Goal: Information Seeking & Learning: Check status

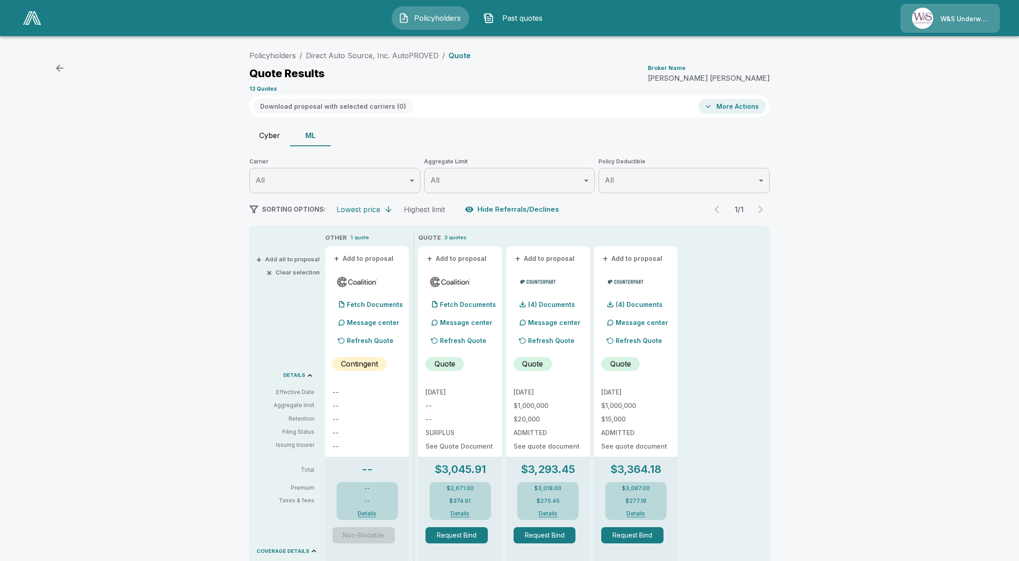
scroll to position [9, 0]
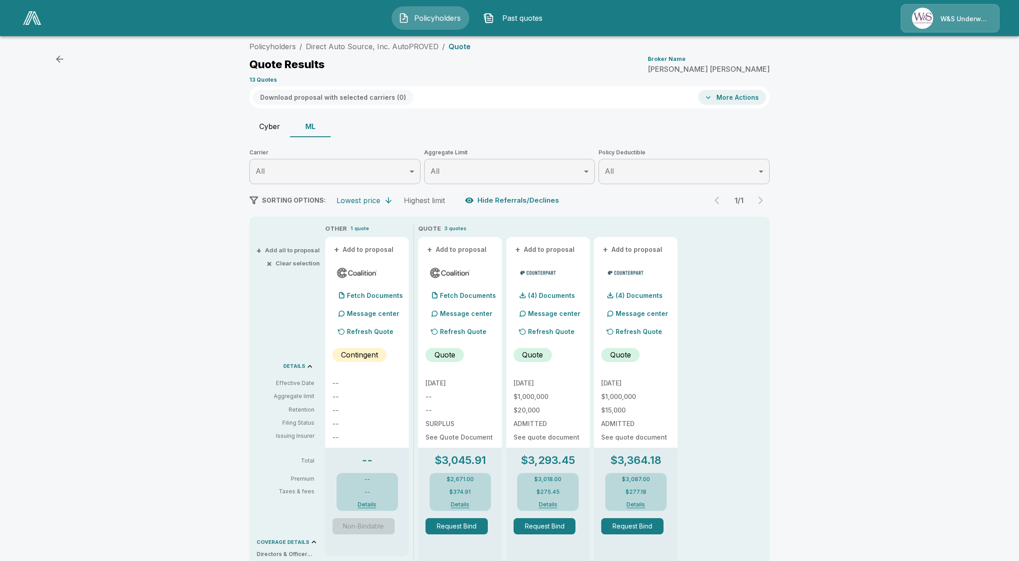
click at [433, 11] on button "Policyholders" at bounding box center [431, 17] width 78 height 23
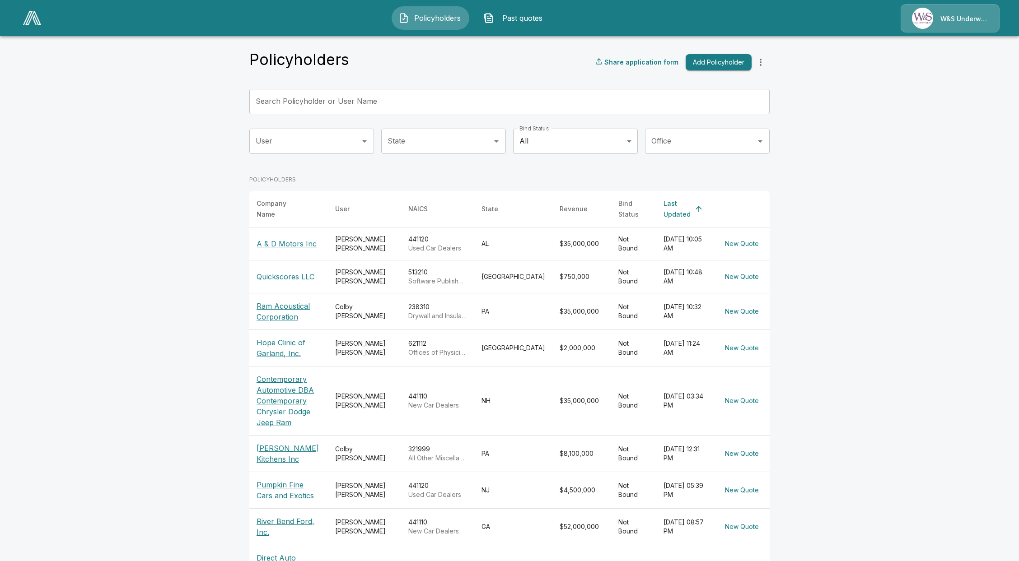
click at [35, 21] on img at bounding box center [32, 18] width 18 height 14
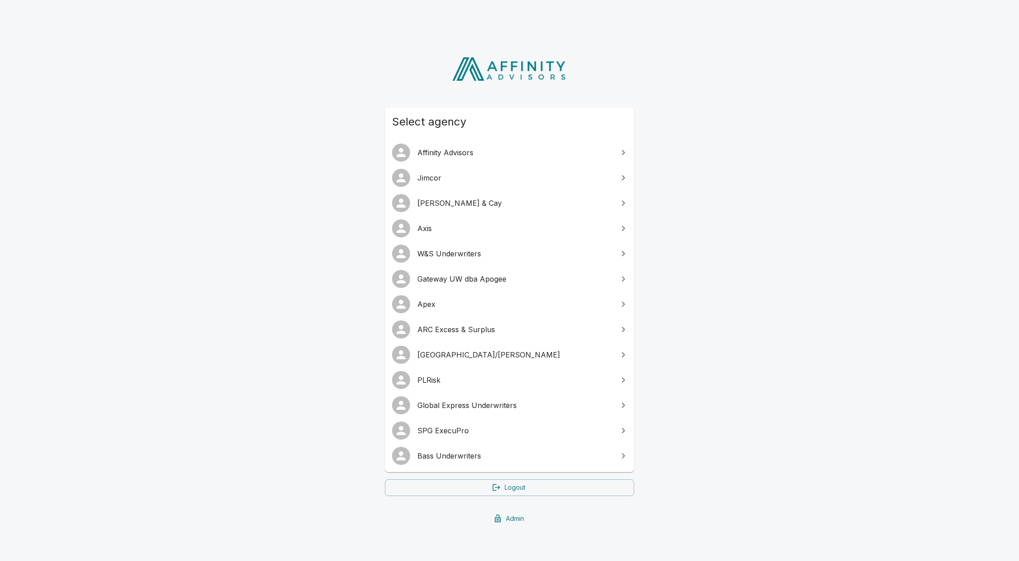
click at [495, 411] on link "Global Express Underwriters" at bounding box center [509, 405] width 249 height 25
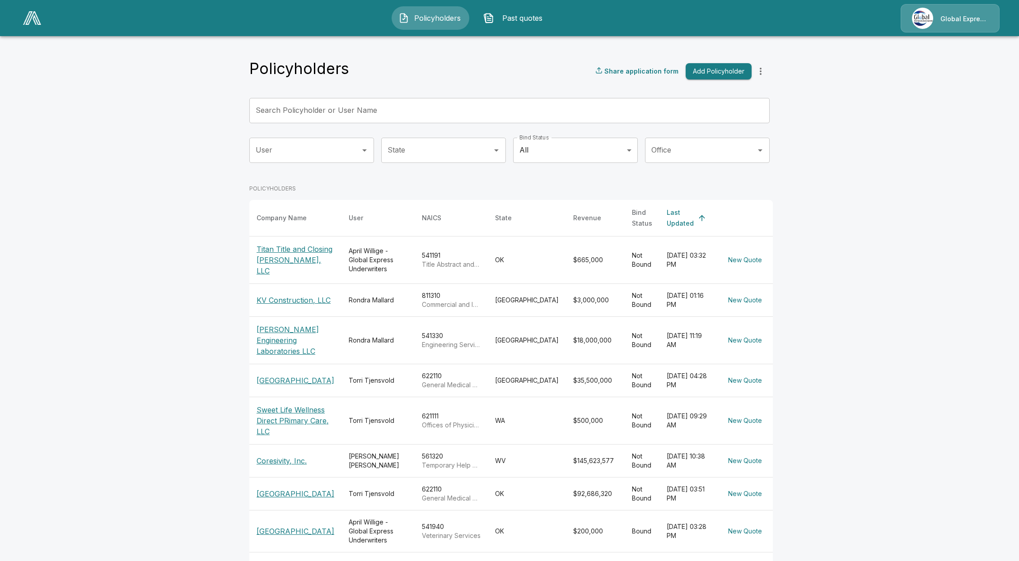
click at [273, 346] on p "Rodriguez Engineering Laboratories LLC" at bounding box center [295, 340] width 78 height 33
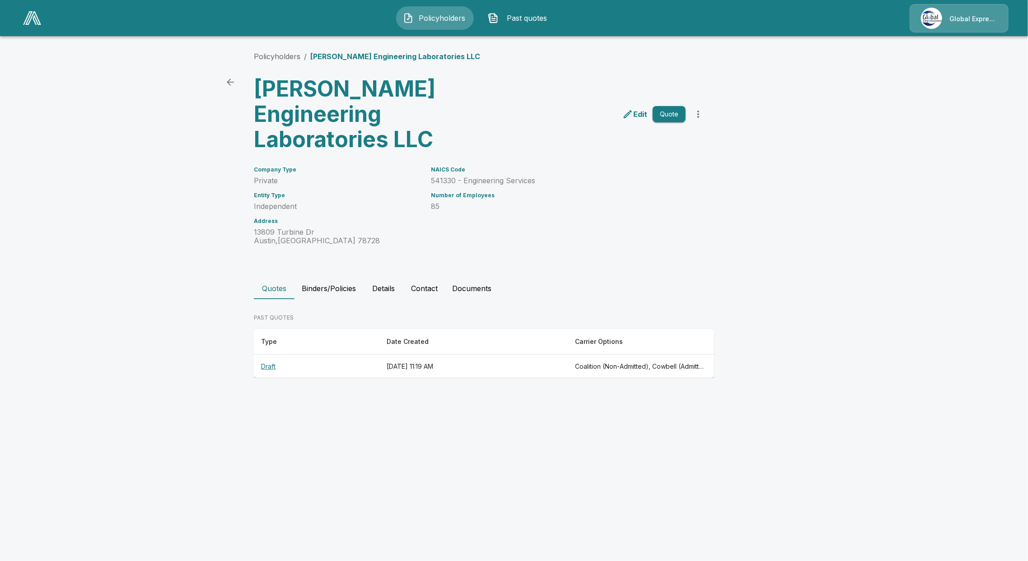
drag, startPoint x: 280, startPoint y: 330, endPoint x: 286, endPoint y: 327, distance: 5.9
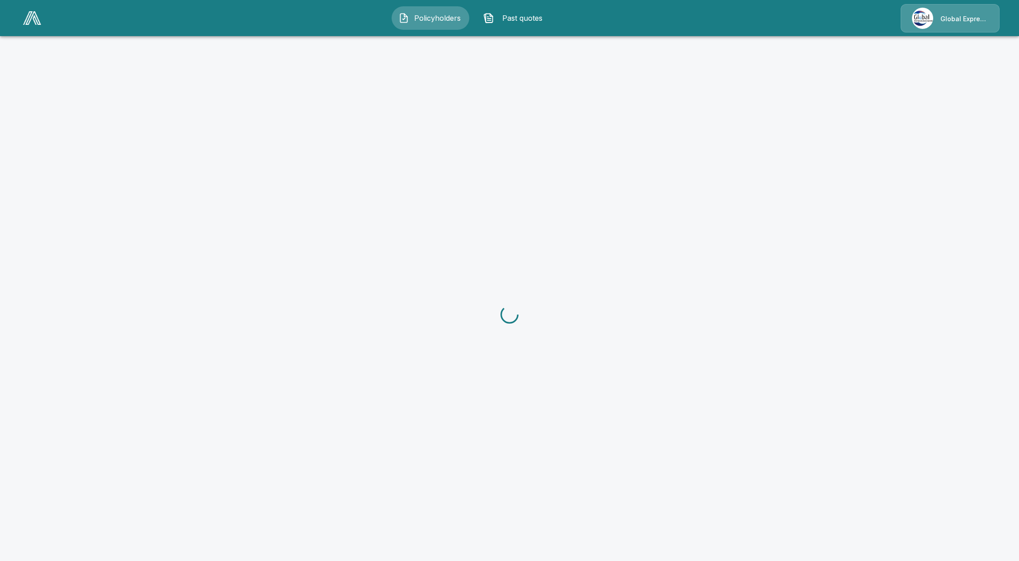
click at [521, 20] on span "Past quotes" at bounding box center [523, 18] width 50 height 11
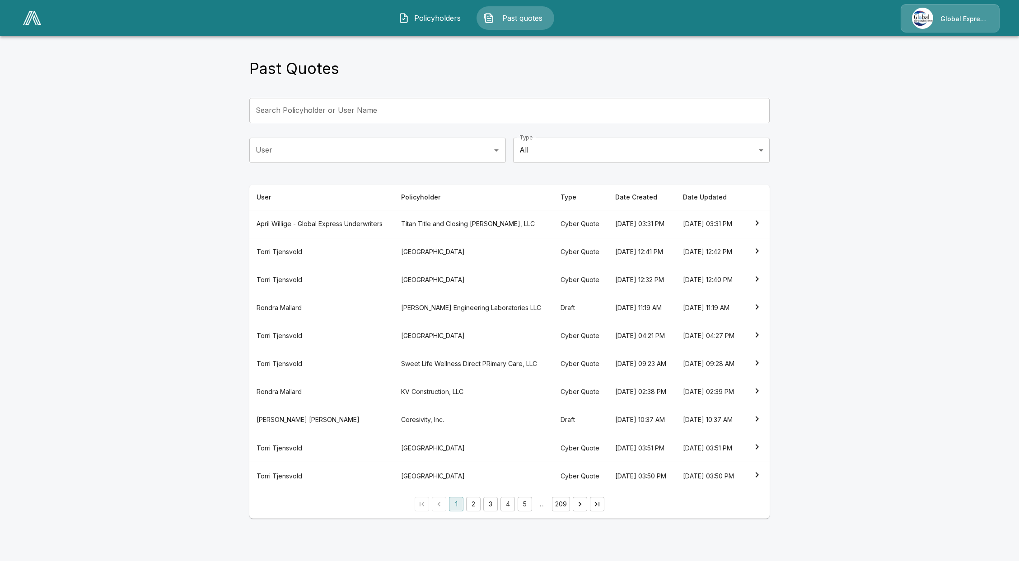
click at [326, 350] on th "Torri Tjensvold" at bounding box center [321, 336] width 145 height 28
click at [497, 293] on th "Fairview Regional Medical Center" at bounding box center [473, 280] width 159 height 28
click at [439, 490] on th "McAlester Regional Health Center" at bounding box center [473, 476] width 159 height 28
click at [432, 462] on th "McAlester Regional Health Center" at bounding box center [473, 448] width 159 height 28
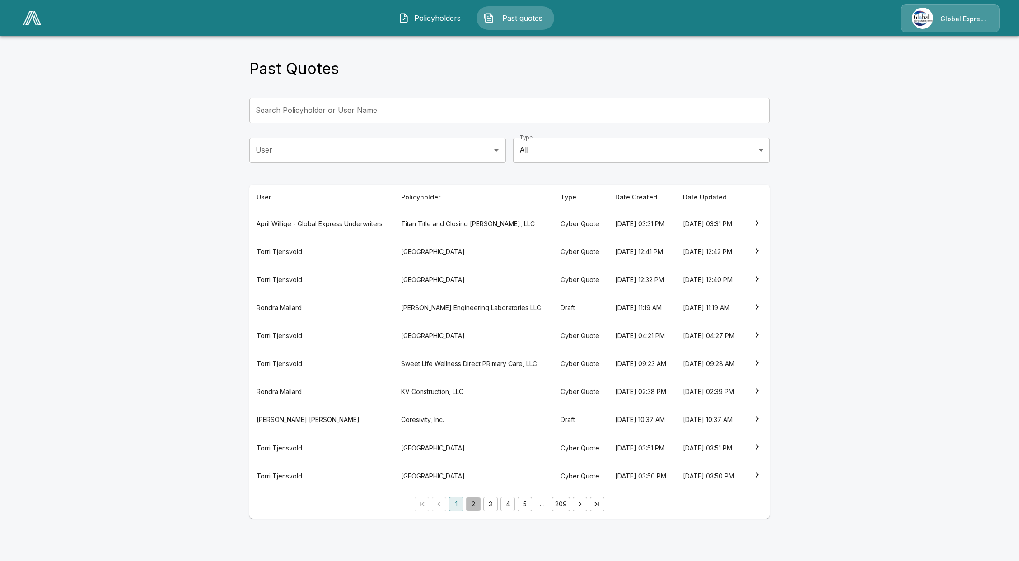
click at [478, 512] on button "2" at bounding box center [473, 504] width 14 height 14
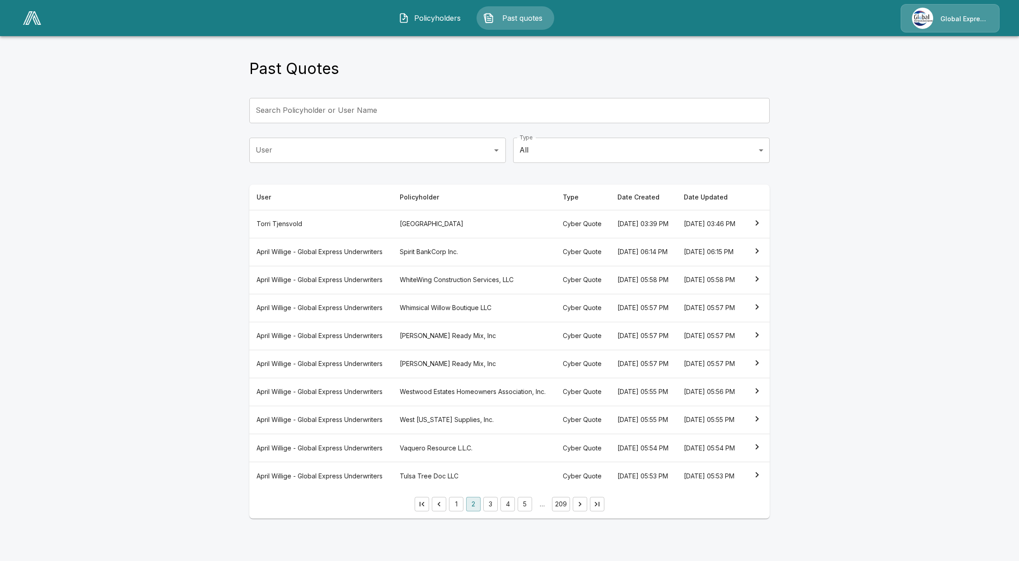
click at [443, 210] on th "McAlester Regional Health Center" at bounding box center [473, 224] width 163 height 28
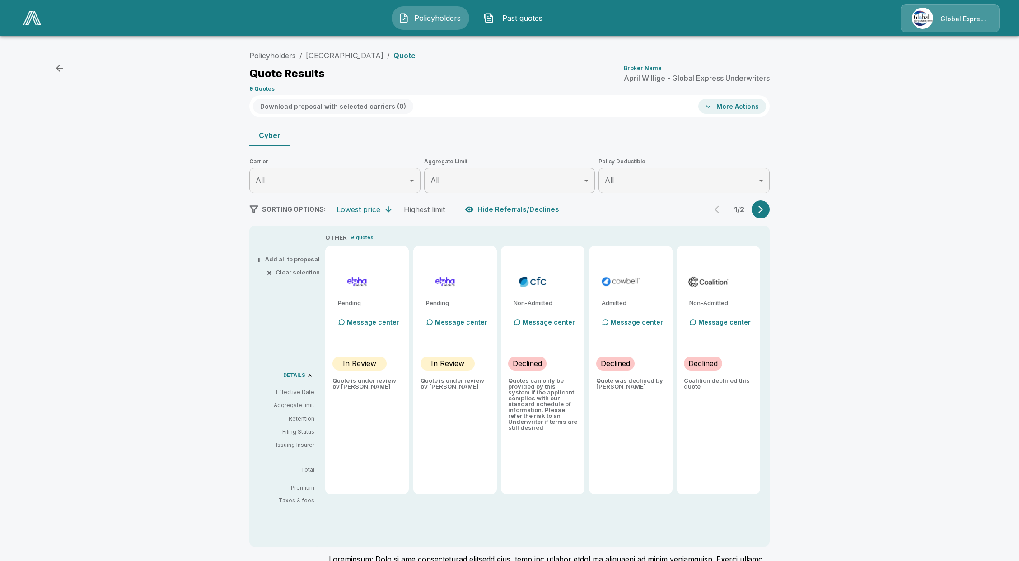
click at [376, 59] on link "McAlester Regional Health Center" at bounding box center [345, 55] width 78 height 9
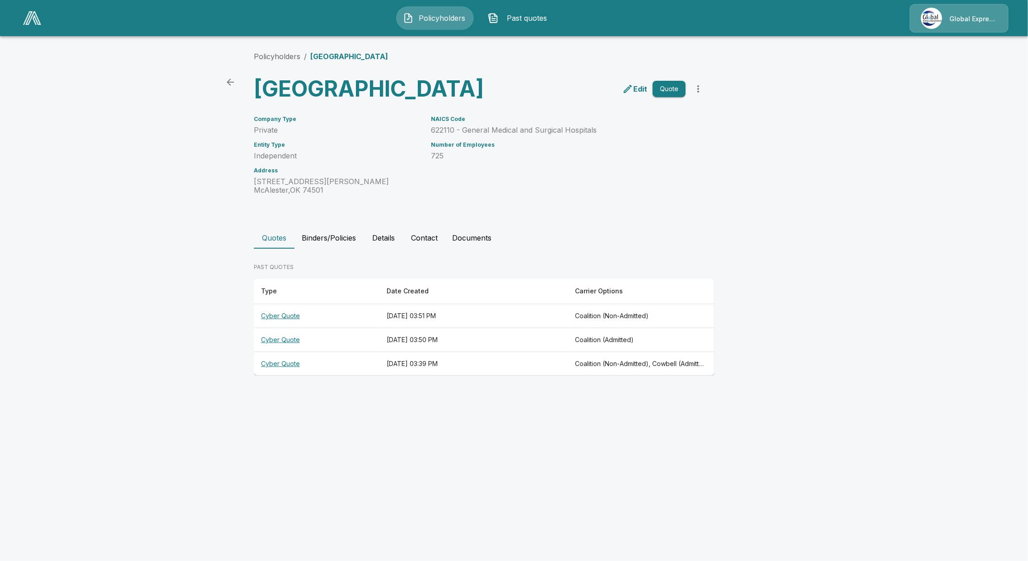
click at [376, 249] on button "Details" at bounding box center [383, 238] width 41 height 22
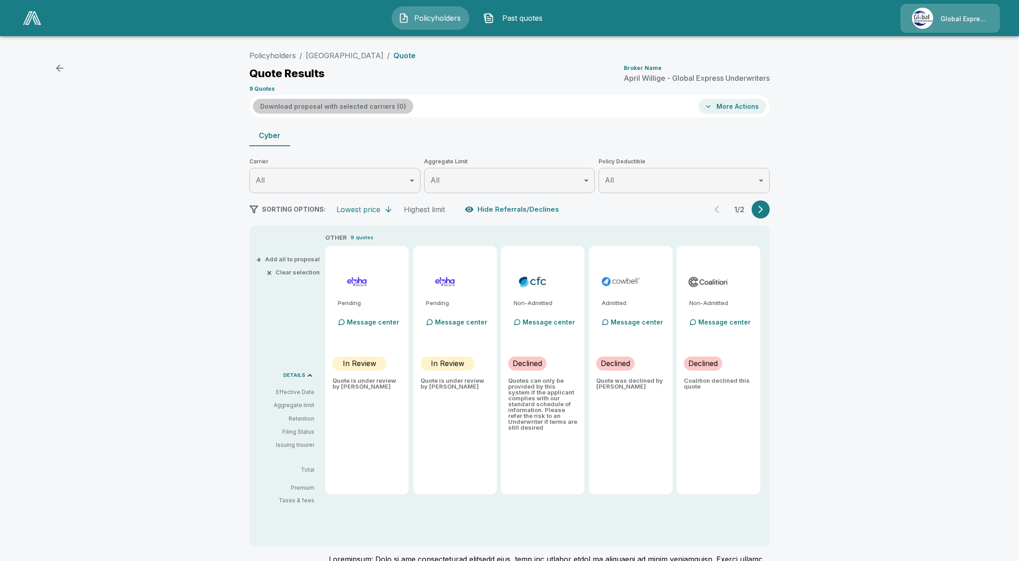
scroll to position [18, 0]
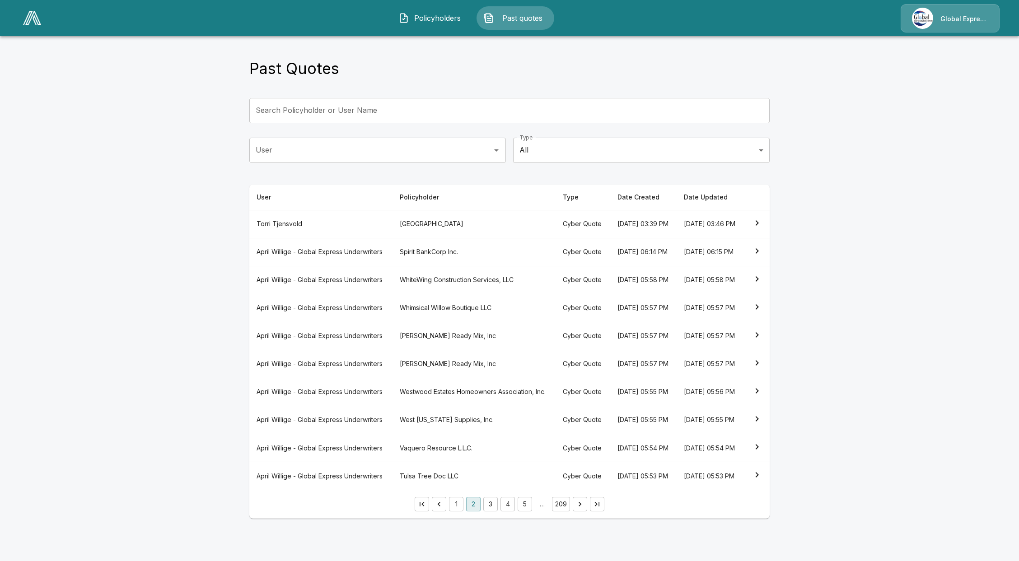
click at [501, 462] on th "Vaquero Resource L.L.C." at bounding box center [473, 448] width 163 height 28
click at [495, 512] on button "3" at bounding box center [490, 504] width 14 height 14
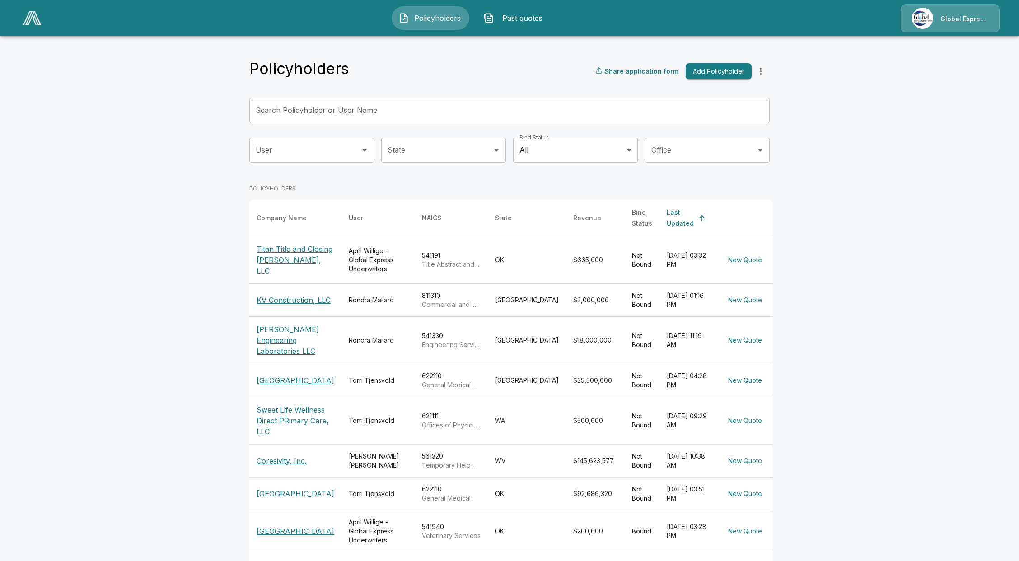
drag, startPoint x: 499, startPoint y: 34, endPoint x: 502, endPoint y: 16, distance: 17.8
click at [499, 26] on header "Policyholders Past quotes Global Express Underwriters" at bounding box center [509, 18] width 1019 height 36
click at [502, 16] on span "Past quotes" at bounding box center [523, 18] width 50 height 11
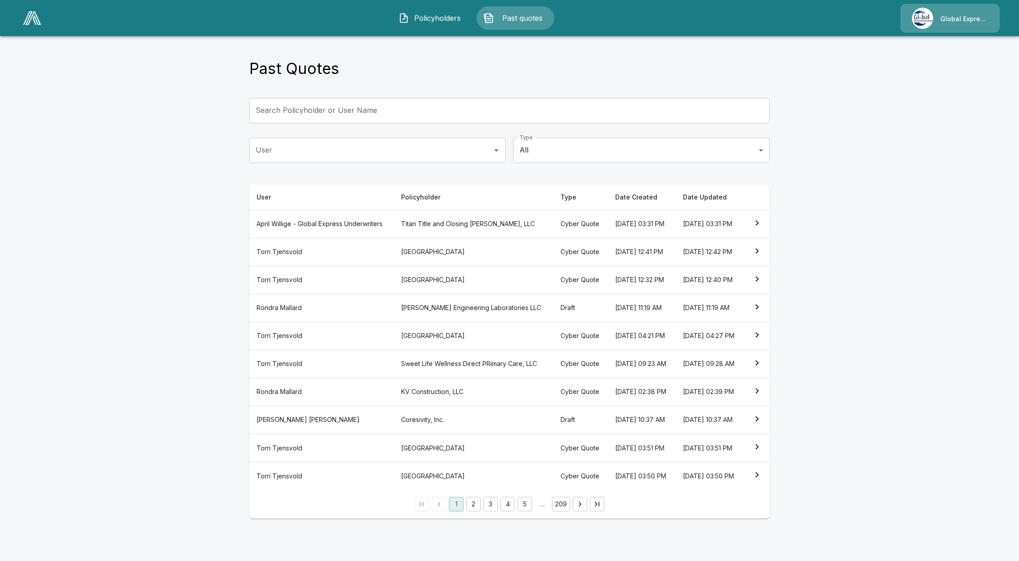
click at [506, 512] on button "4" at bounding box center [507, 504] width 14 height 14
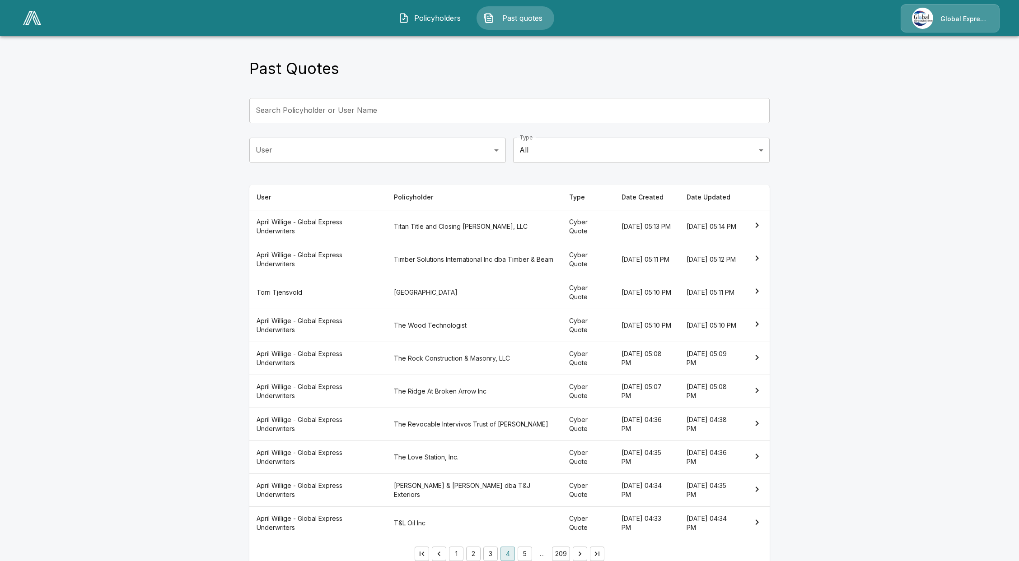
click at [429, 457] on th "The Love Station, Inc." at bounding box center [474, 457] width 175 height 33
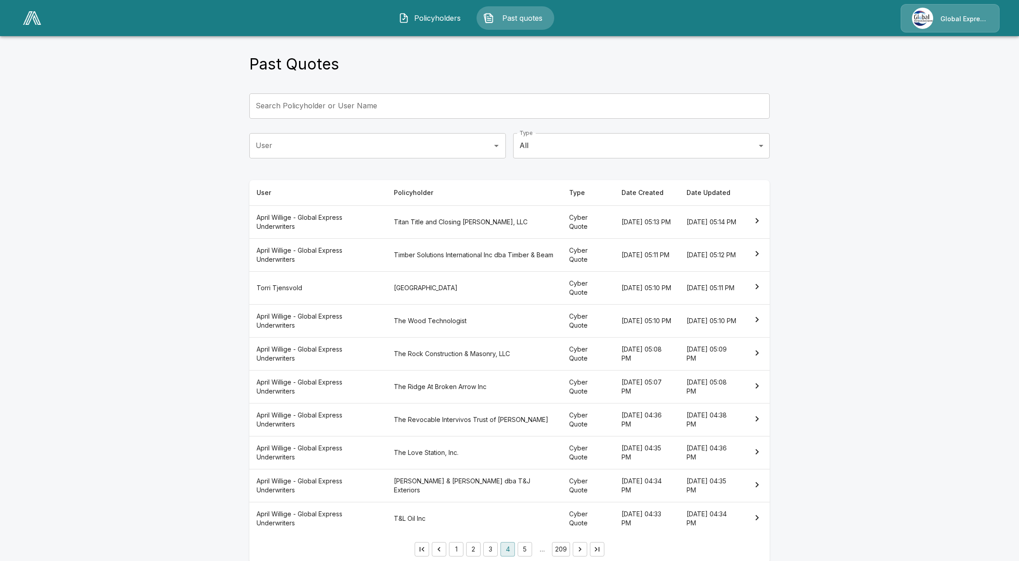
scroll to position [18, 0]
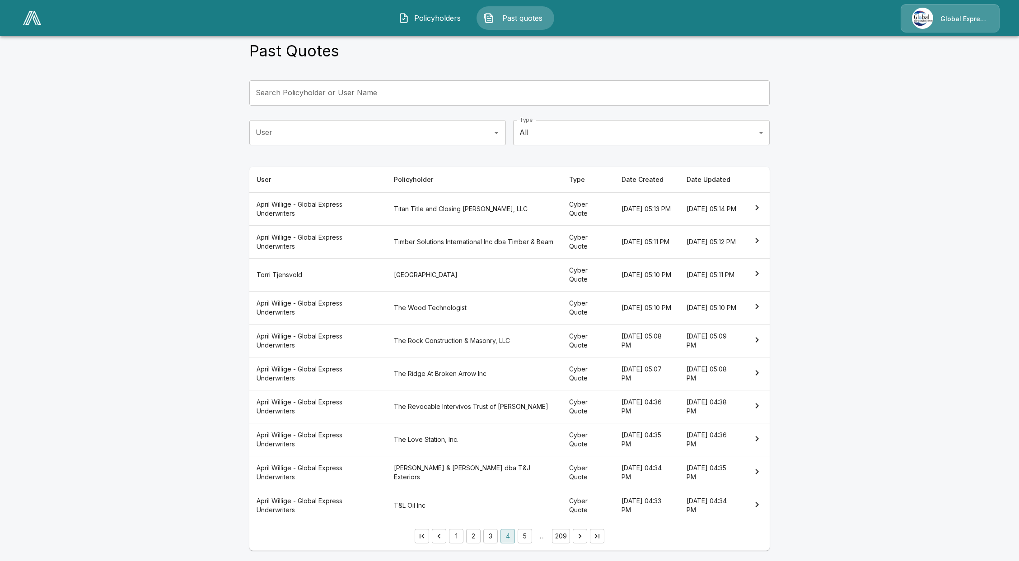
click at [538, 539] on li "…" at bounding box center [541, 536] width 17 height 9
click at [532, 541] on button "5" at bounding box center [525, 536] width 14 height 14
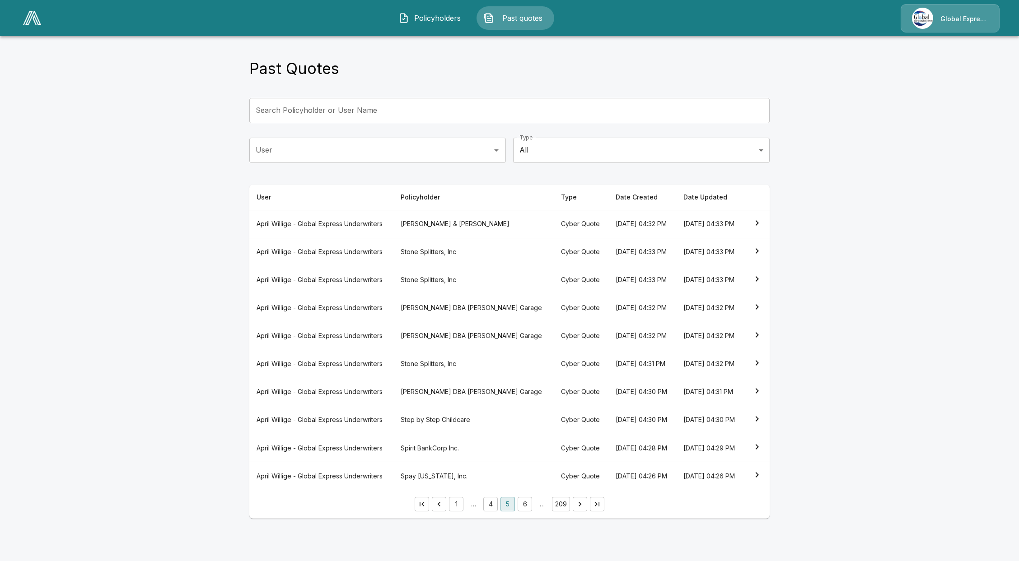
drag, startPoint x: 535, startPoint y: 518, endPoint x: 532, endPoint y: 541, distance: 23.2
click at [554, 490] on th "Cyber Quote" at bounding box center [581, 476] width 55 height 28
click at [525, 512] on button "6" at bounding box center [525, 504] width 14 height 14
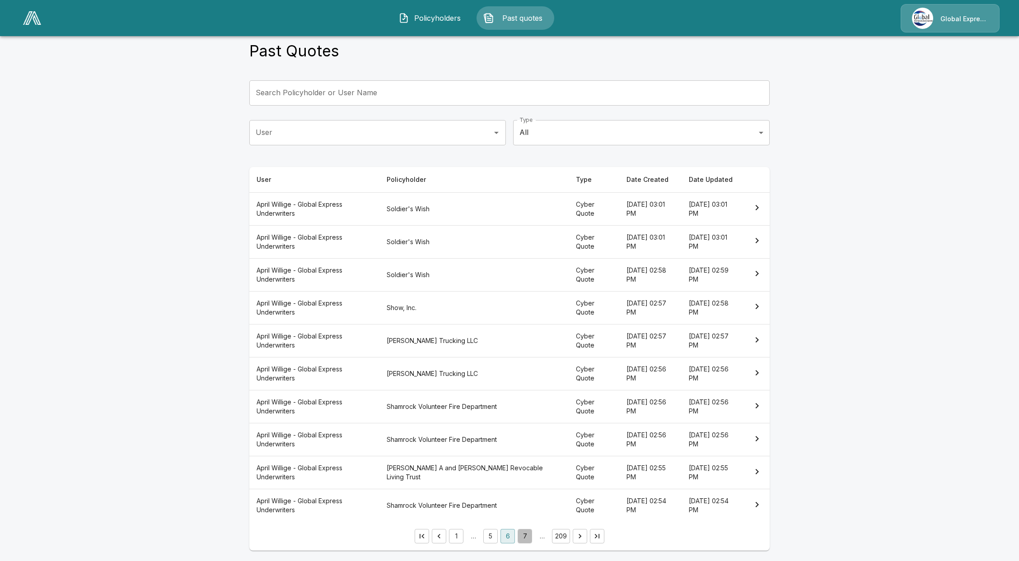
click at [524, 537] on button "7" at bounding box center [525, 536] width 14 height 14
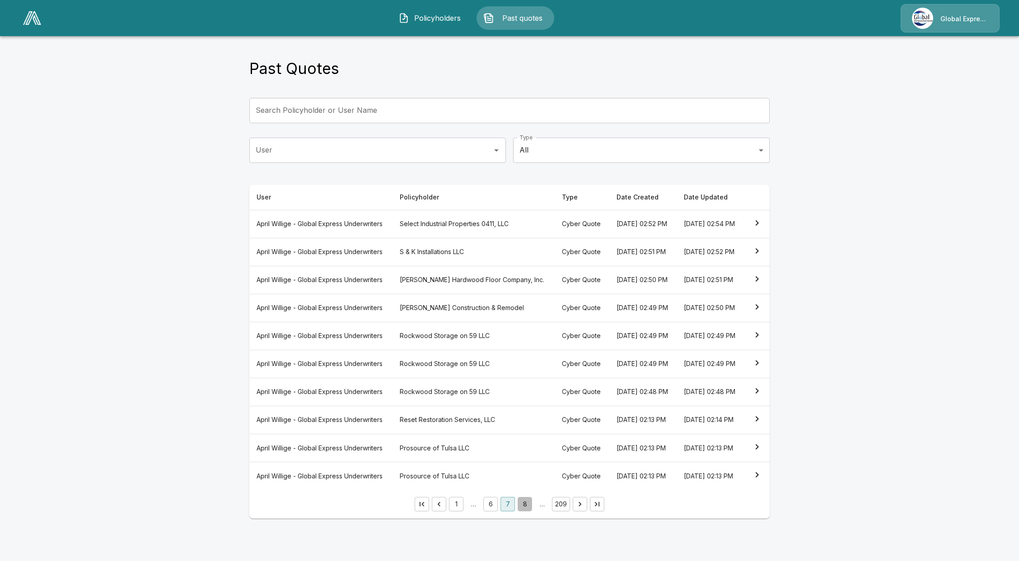
click at [522, 512] on button "8" at bounding box center [525, 504] width 14 height 14
click at [526, 512] on button "9" at bounding box center [525, 504] width 14 height 14
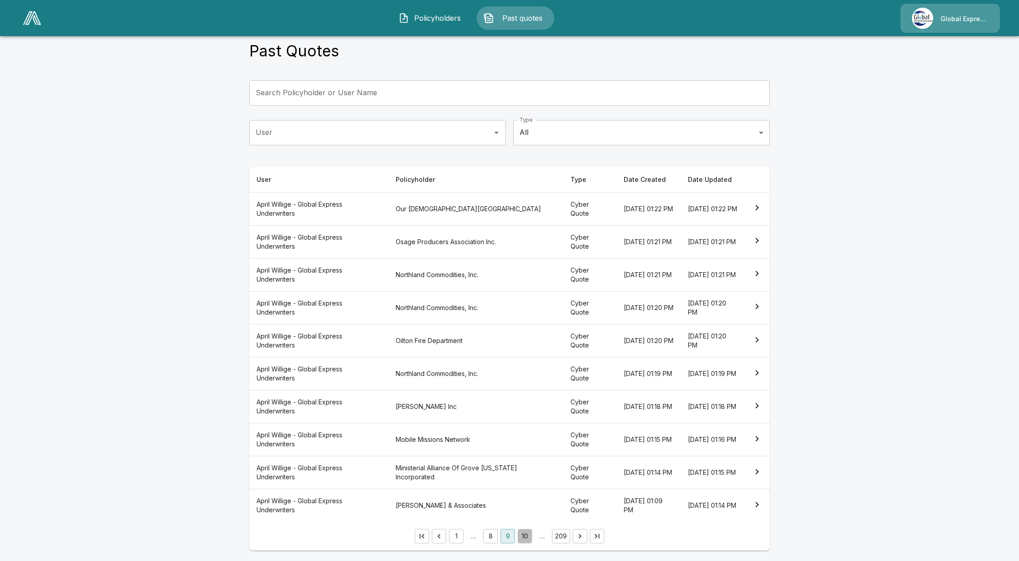
click at [531, 538] on button "10" at bounding box center [525, 536] width 14 height 14
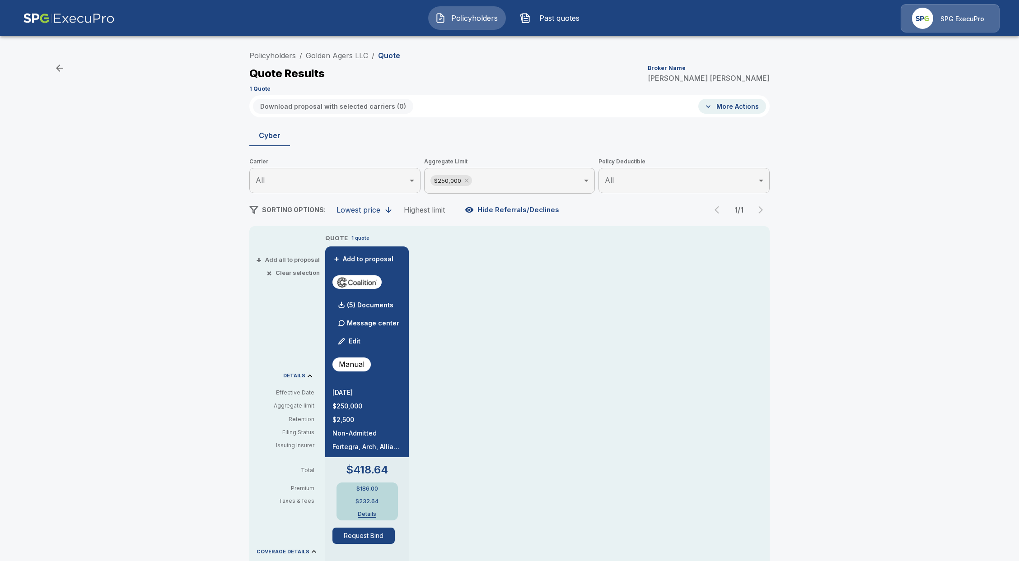
click at [143, 241] on div "Policyholders / Golden Agers LLC / Quote Quote Results Broker Name Tricia Dietz…" at bounding box center [509, 475] width 1019 height 864
